Goal: Information Seeking & Learning: Learn about a topic

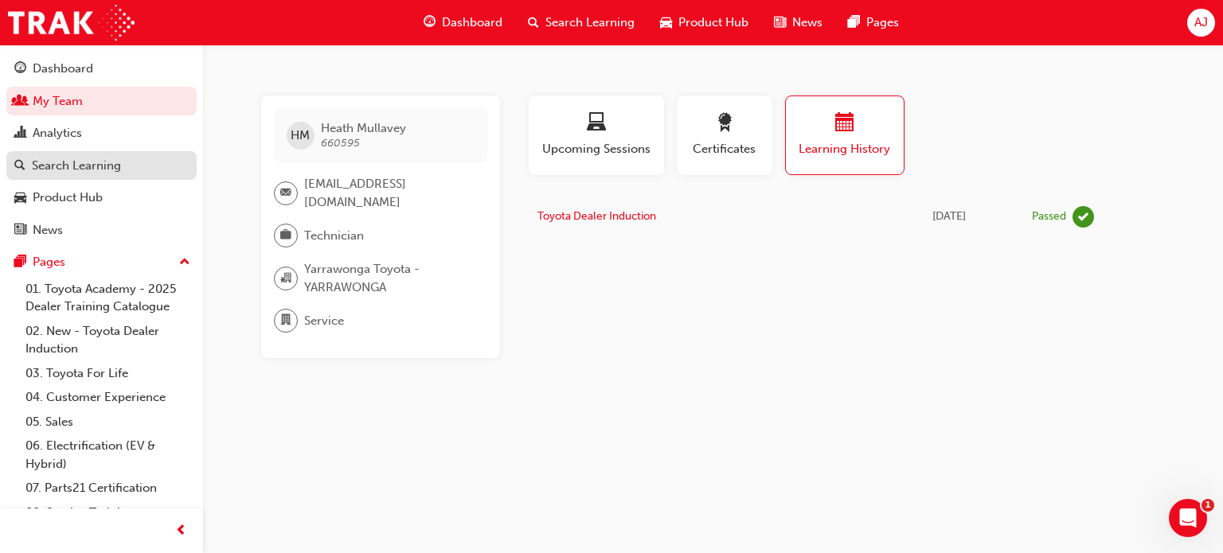
drag, startPoint x: 0, startPoint y: 0, endPoint x: 54, endPoint y: 158, distance: 167.4
click at [54, 158] on div "Search Learning" at bounding box center [76, 166] width 89 height 18
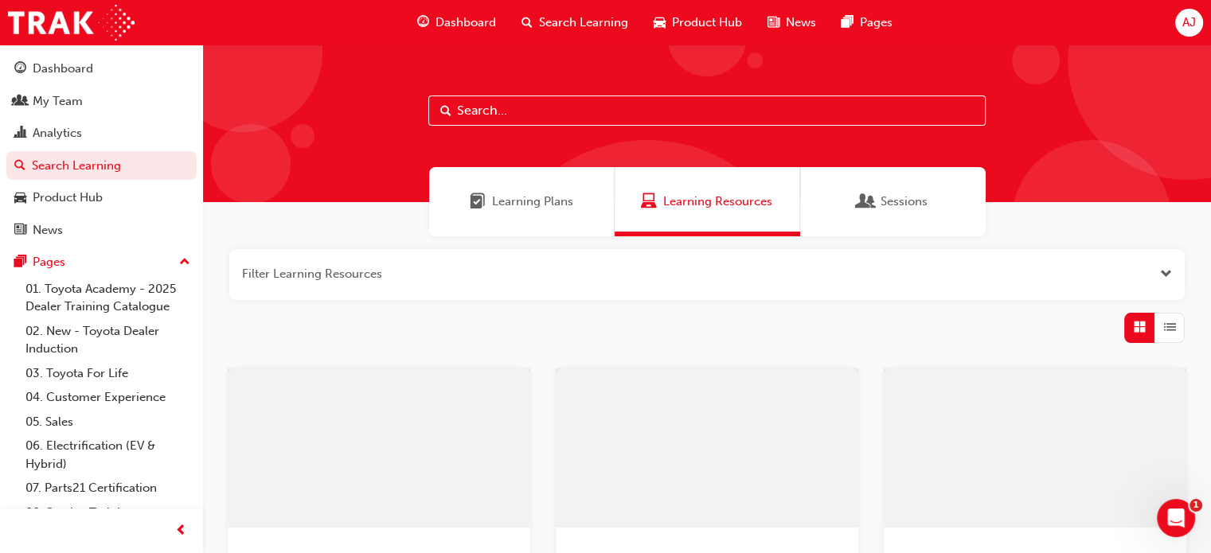
click at [490, 107] on input "text" at bounding box center [706, 111] width 557 height 30
click at [509, 189] on div "Learning Plans" at bounding box center [521, 201] width 185 height 69
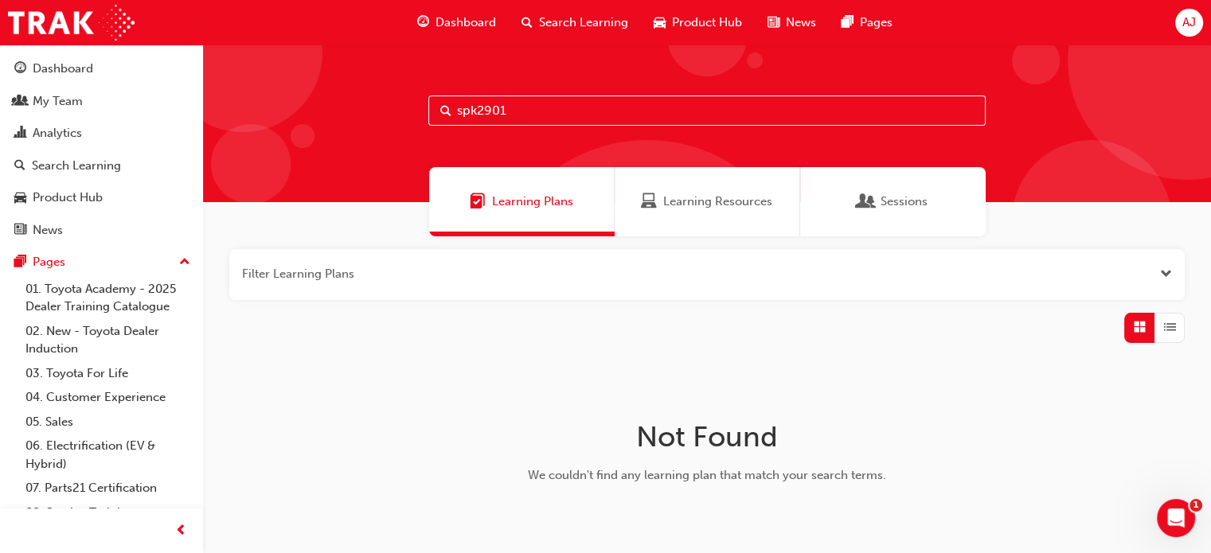
click at [473, 107] on input "spk2901" at bounding box center [706, 111] width 557 height 30
click at [476, 111] on input "spk2901" at bounding box center [706, 111] width 557 height 30
click at [660, 195] on div "Learning Resources" at bounding box center [706, 202] width 131 height 18
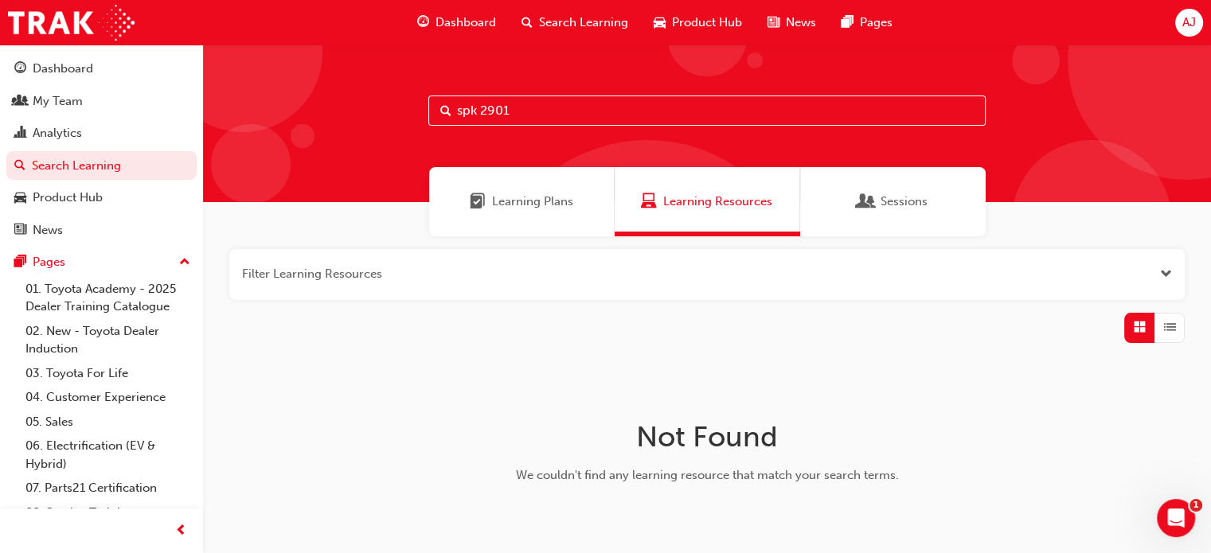
drag, startPoint x: 516, startPoint y: 115, endPoint x: 428, endPoint y: 107, distance: 88.0
click at [429, 107] on input "spk 2901" at bounding box center [706, 111] width 557 height 30
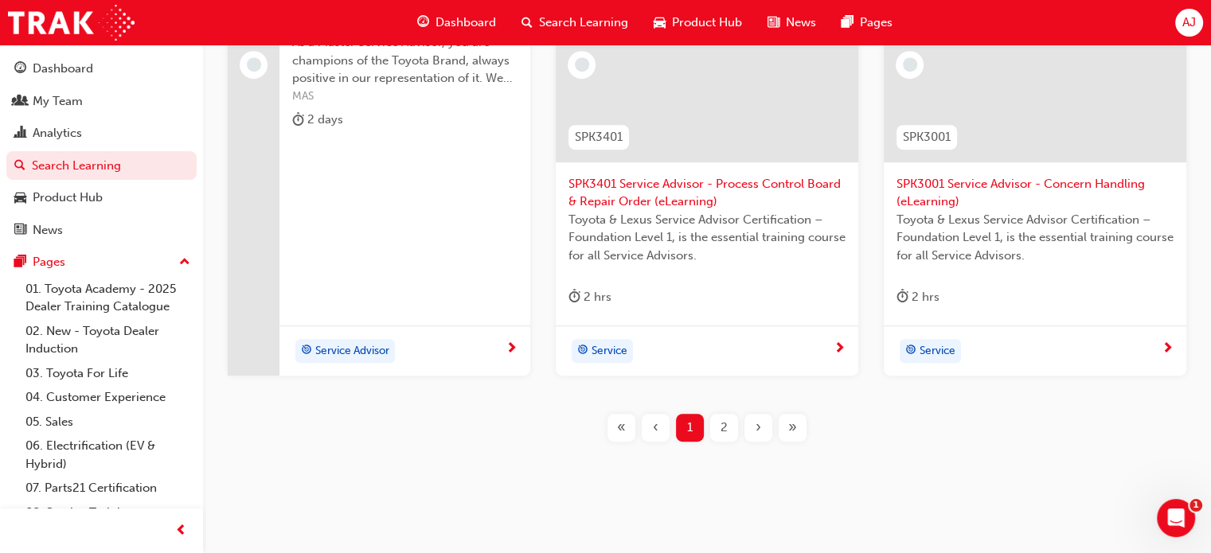
scroll to position [780, 0]
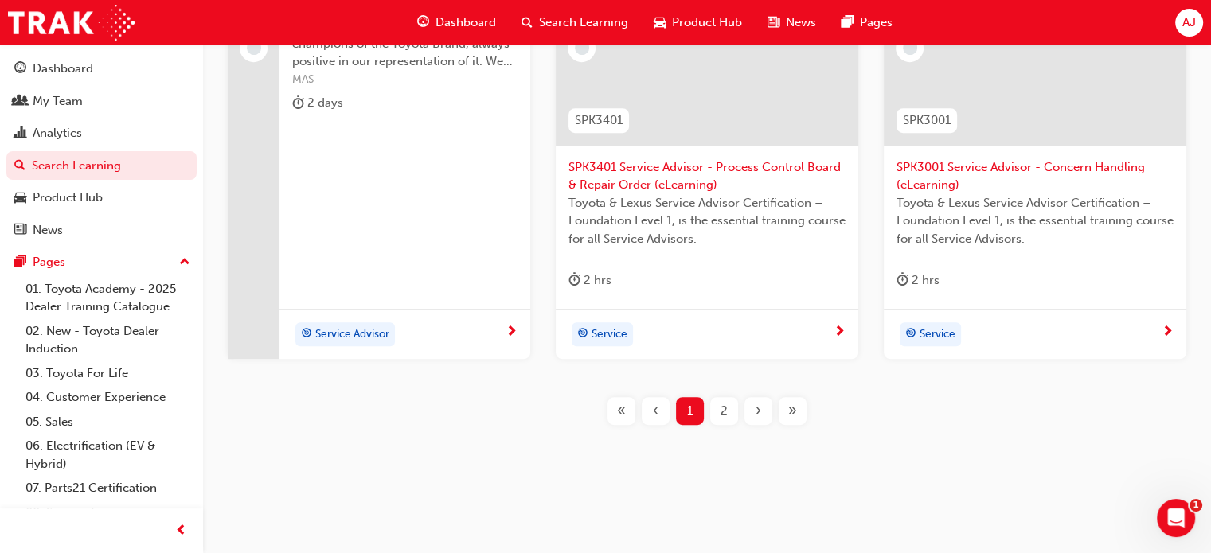
click at [715, 408] on div "2" at bounding box center [724, 411] width 28 height 28
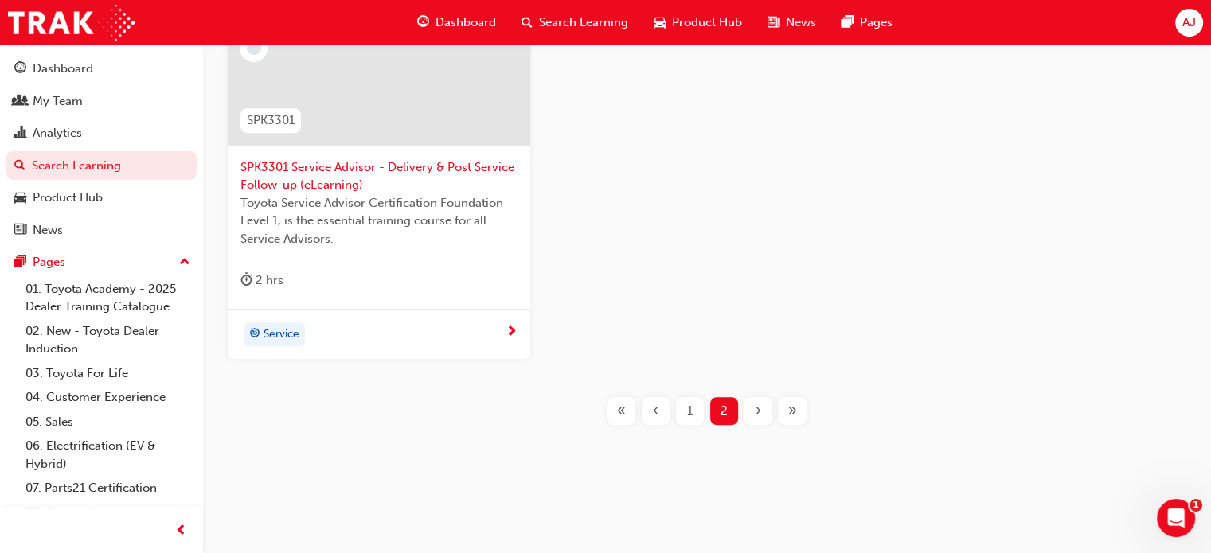
click at [688, 402] on span "1" at bounding box center [690, 411] width 6 height 18
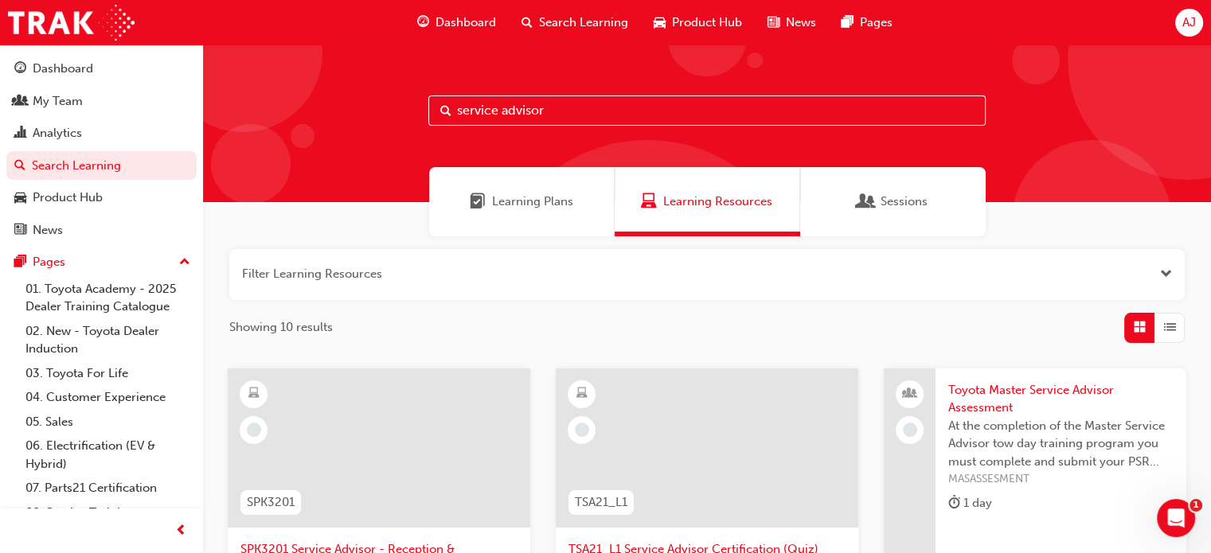
click at [1165, 273] on span "Open the filter" at bounding box center [1166, 274] width 12 height 18
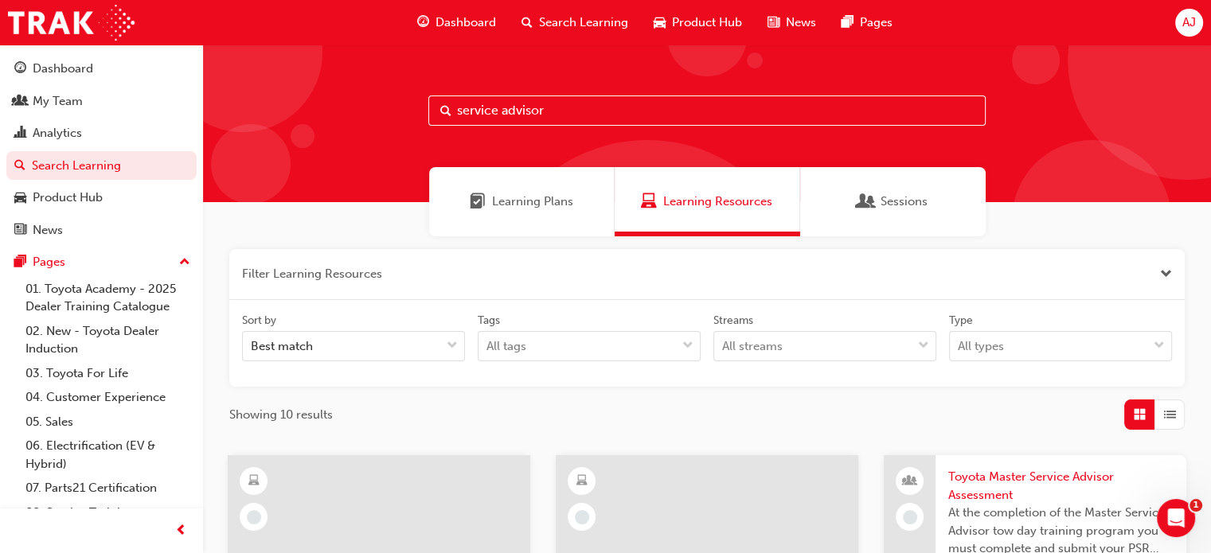
click at [1157, 270] on button "button" at bounding box center [706, 274] width 955 height 51
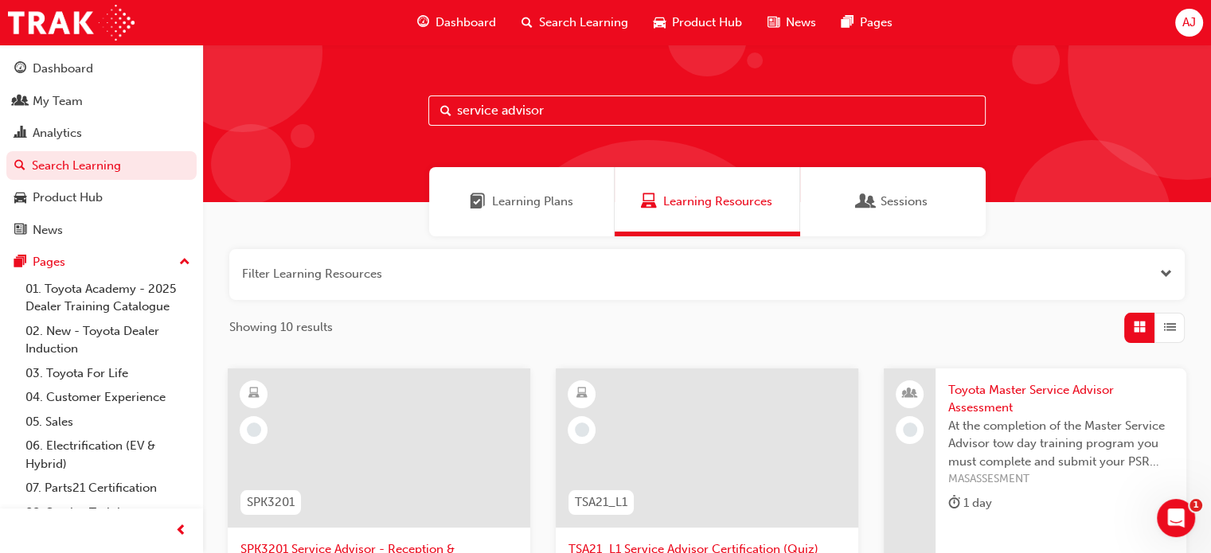
click at [600, 113] on input "service advisor" at bounding box center [706, 111] width 557 height 30
type input "s"
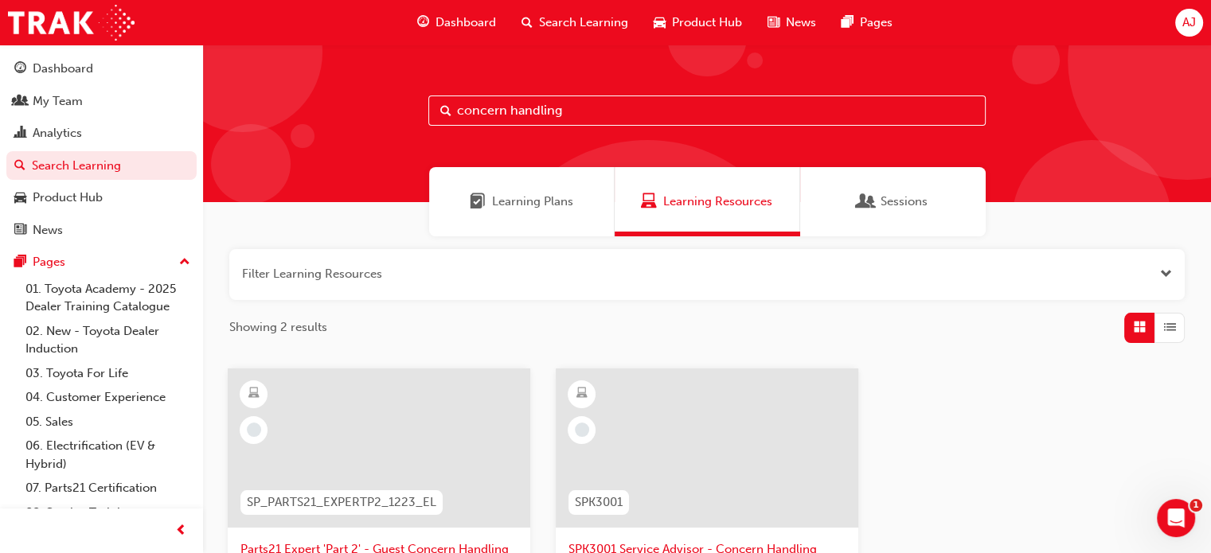
type input "concern handling"
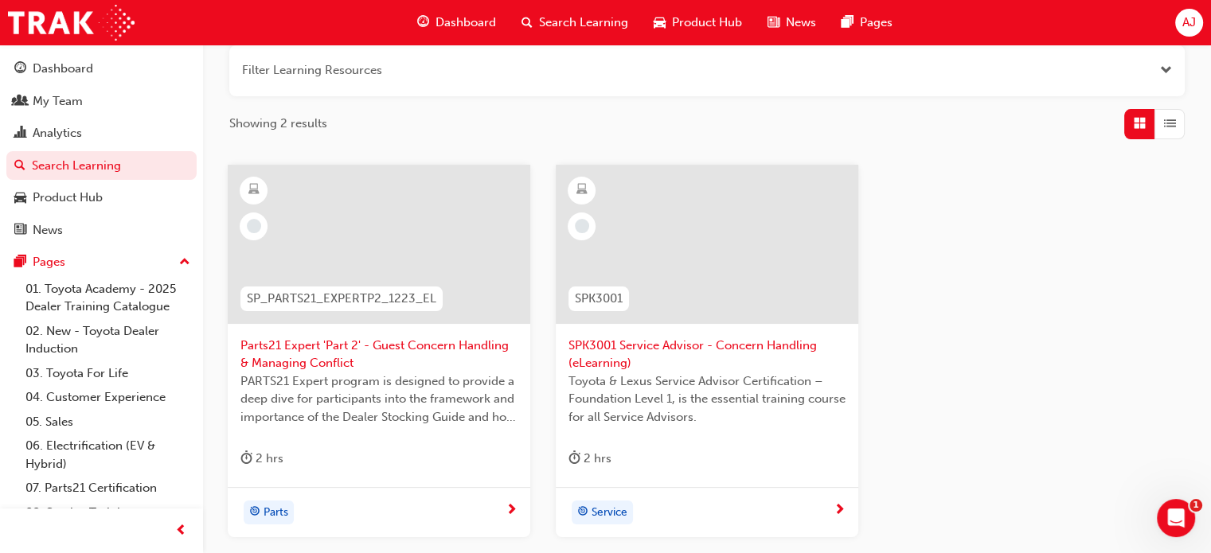
scroll to position [239, 0]
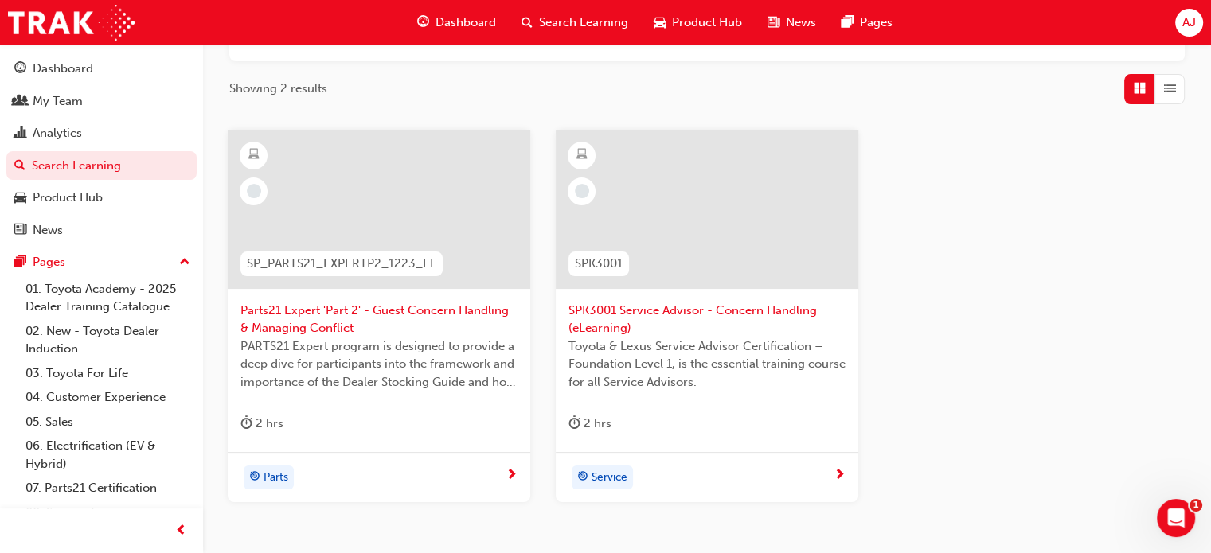
click at [682, 311] on span "SPK3001 Service Advisor - Concern Handling (eLearning)" at bounding box center [706, 320] width 277 height 36
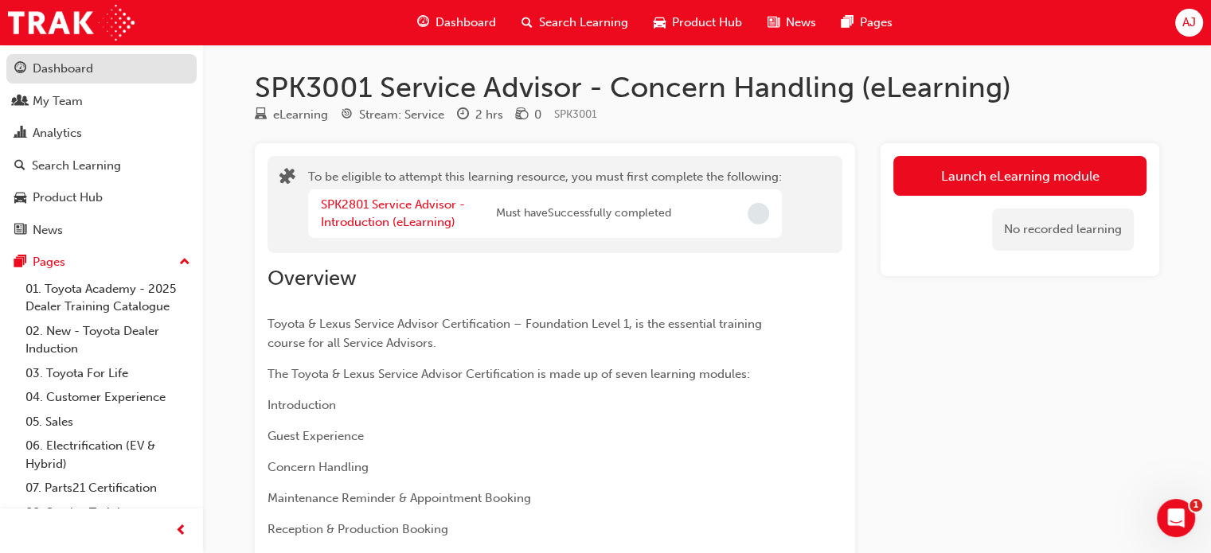
click at [81, 69] on div "Dashboard" at bounding box center [63, 69] width 60 height 18
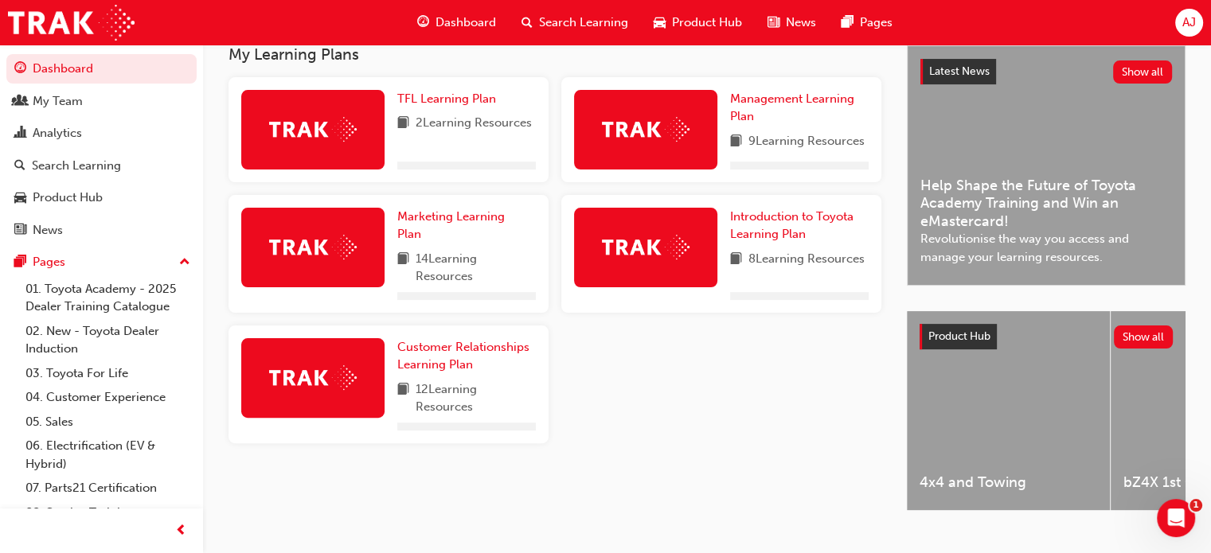
scroll to position [396, 0]
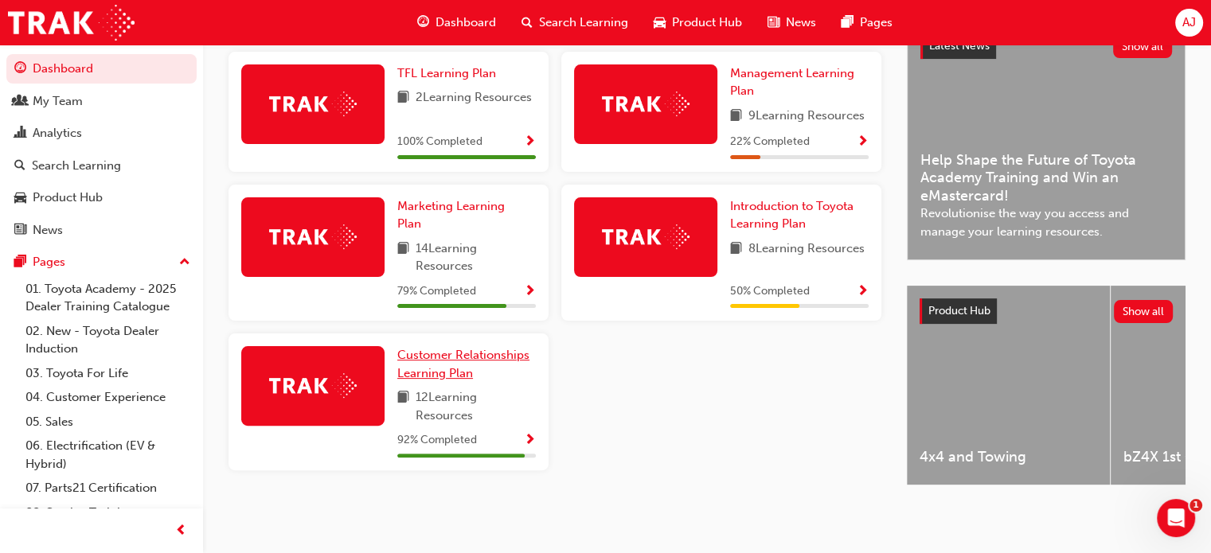
click at [447, 364] on span "Customer Relationships Learning Plan" at bounding box center [463, 364] width 132 height 33
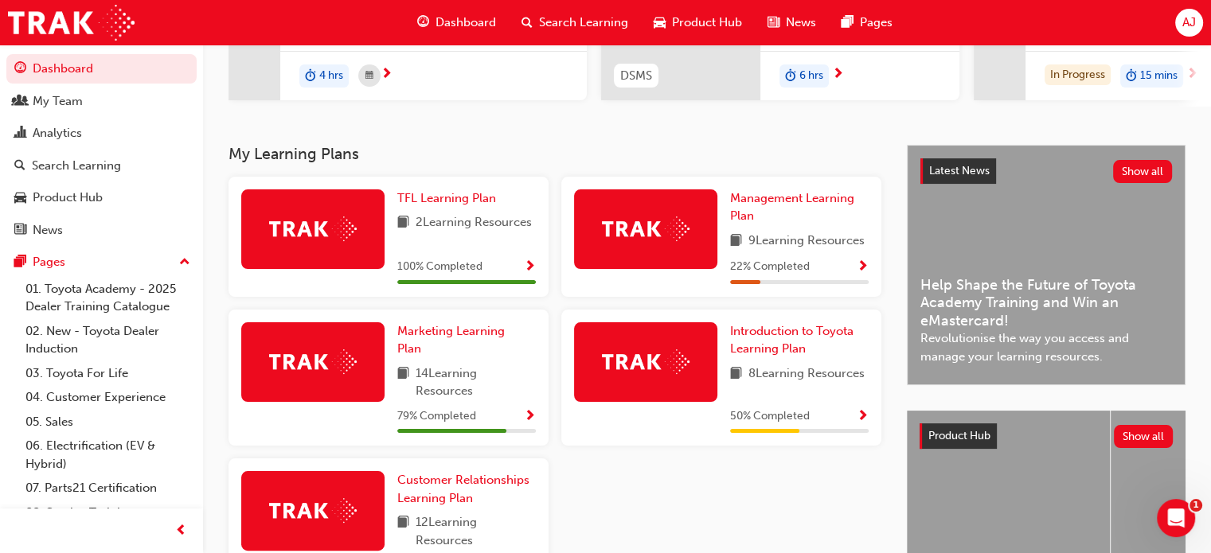
scroll to position [314, 0]
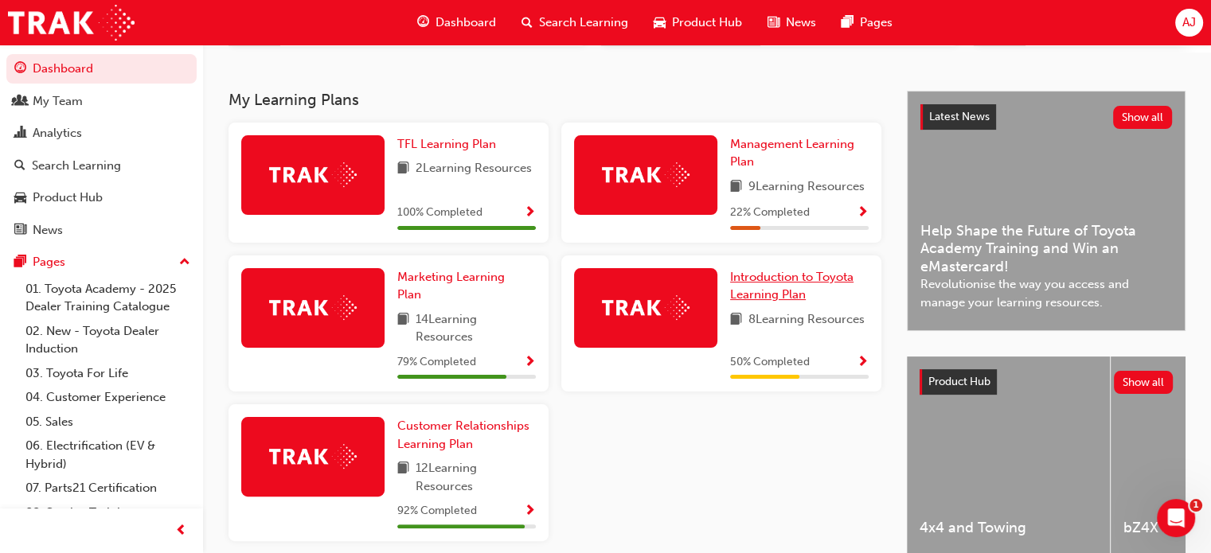
click at [758, 295] on span "Introduction to Toyota Learning Plan" at bounding box center [791, 286] width 123 height 33
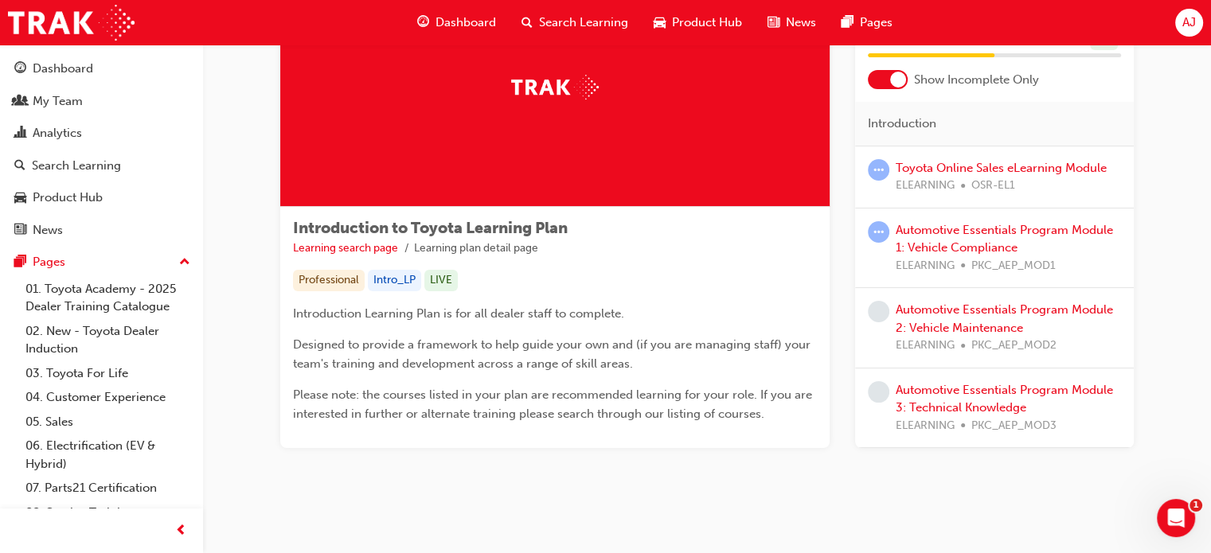
scroll to position [124, 0]
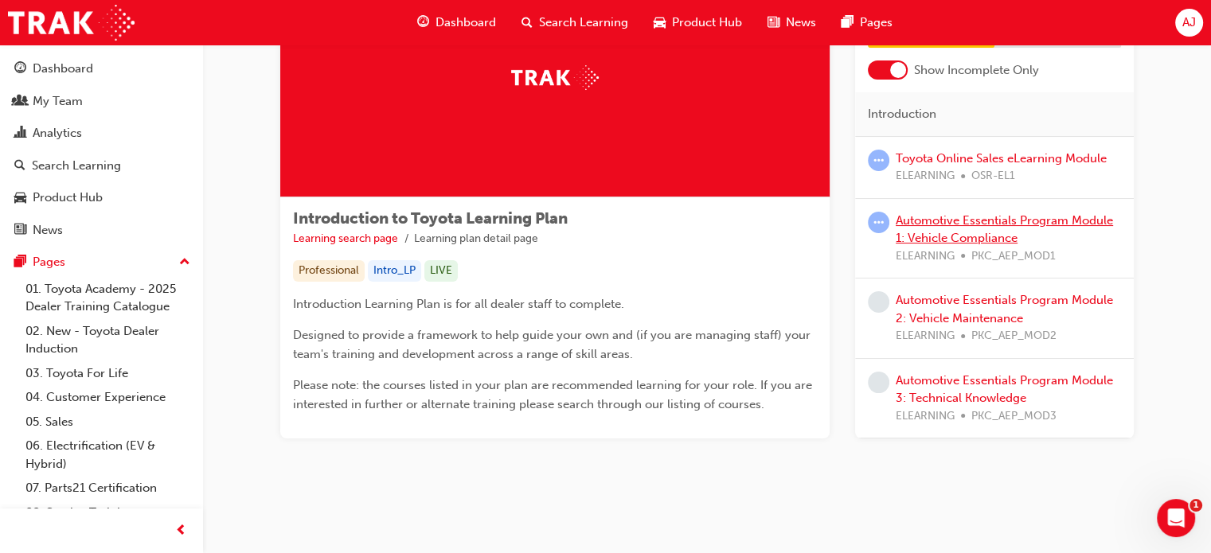
click at [966, 221] on link "Automotive Essentials Program Module 1: Vehicle Compliance" at bounding box center [1003, 229] width 217 height 33
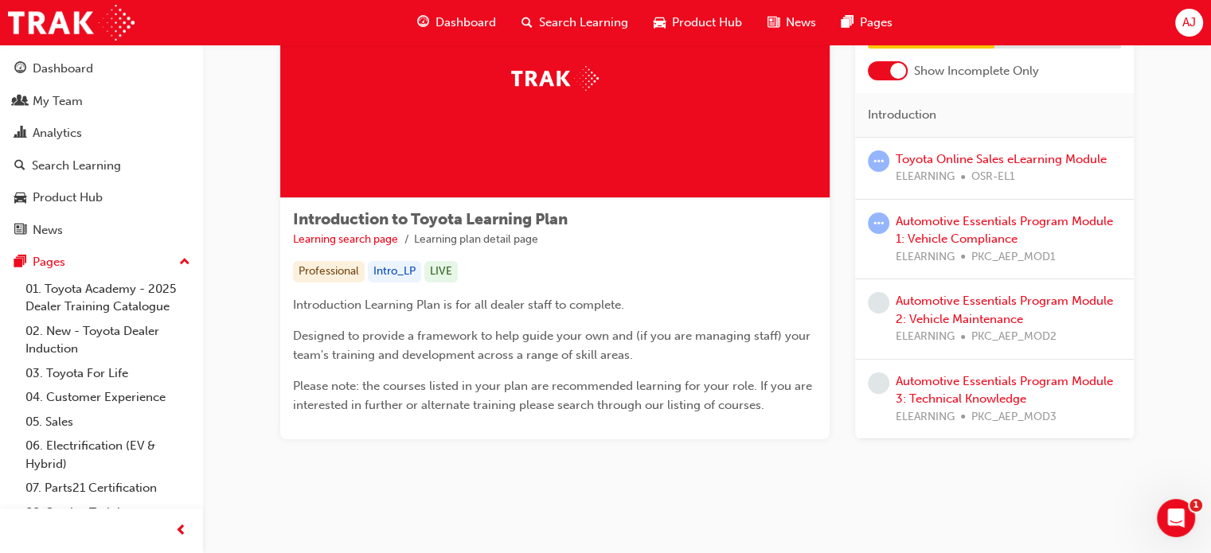
scroll to position [124, 0]
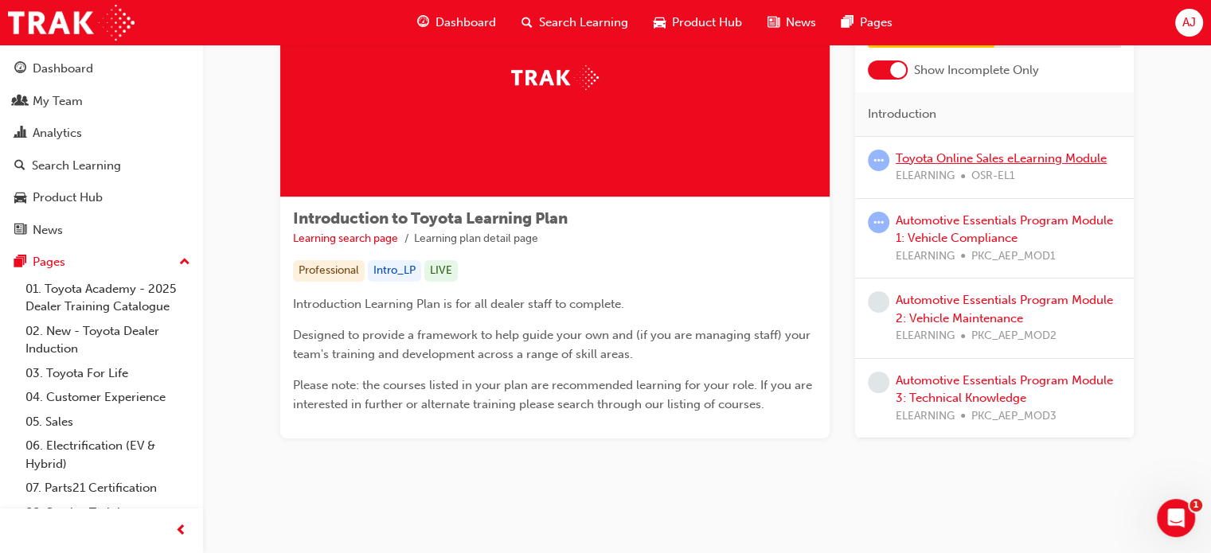
click at [948, 160] on link "Toyota Online Sales eLearning Module" at bounding box center [1000, 157] width 211 height 14
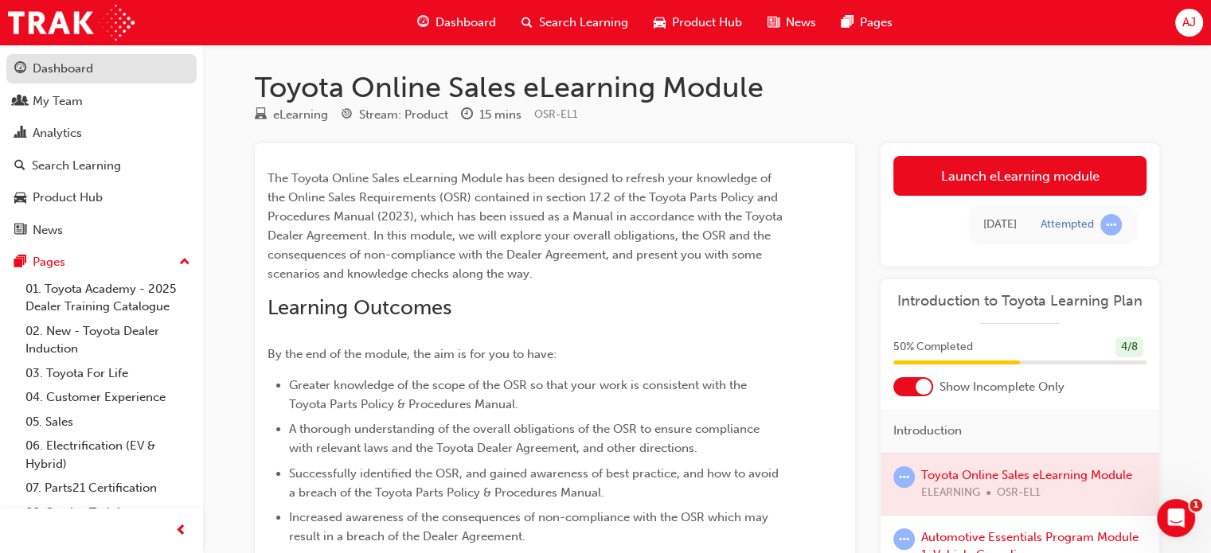
click at [60, 68] on div "Dashboard" at bounding box center [63, 69] width 60 height 18
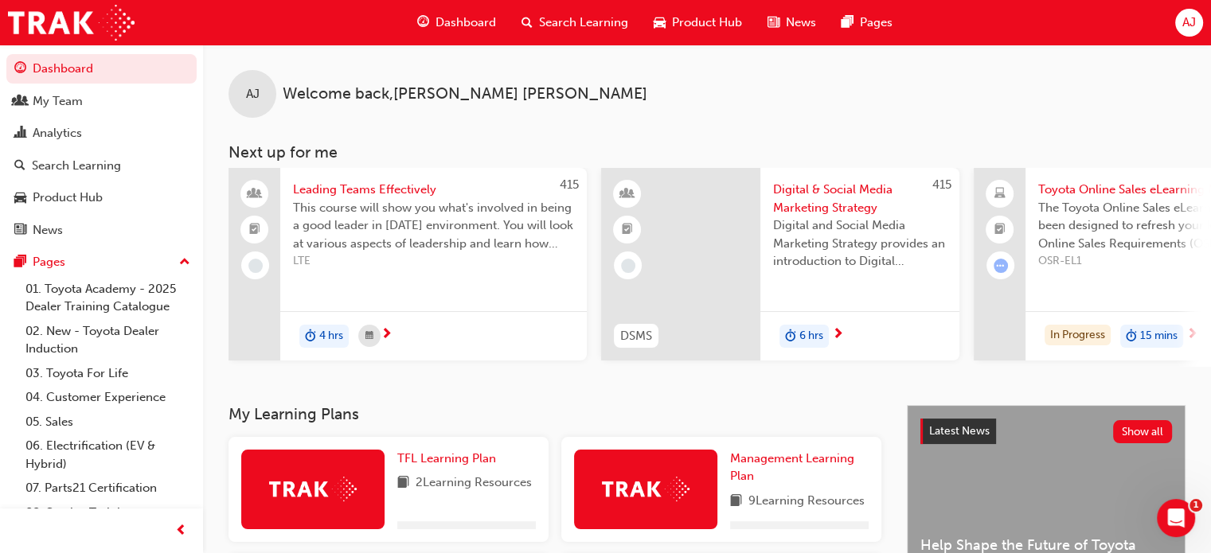
click at [1192, 18] on span "AJ" at bounding box center [1189, 23] width 14 height 18
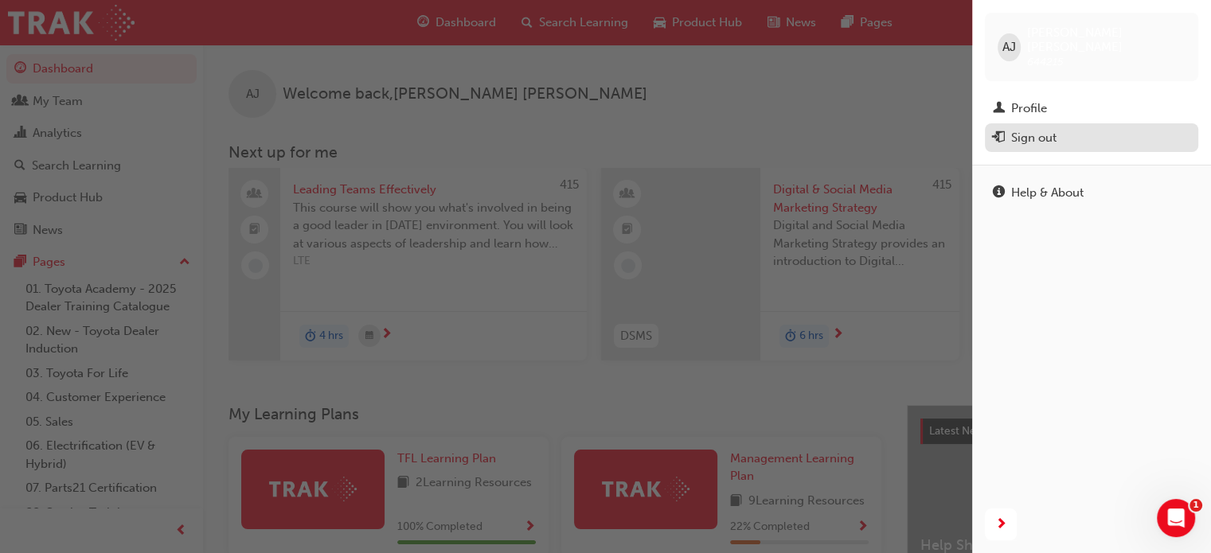
click at [1048, 129] on div "Sign out" at bounding box center [1033, 138] width 45 height 18
